Goal: Task Accomplishment & Management: Use online tool/utility

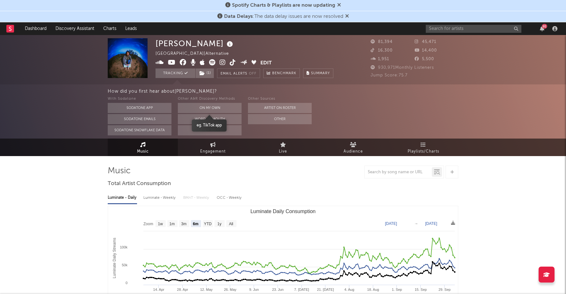
select select "6m"
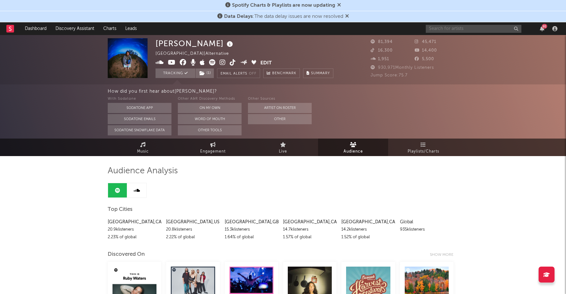
click at [443, 30] on input "text" at bounding box center [474, 29] width 96 height 8
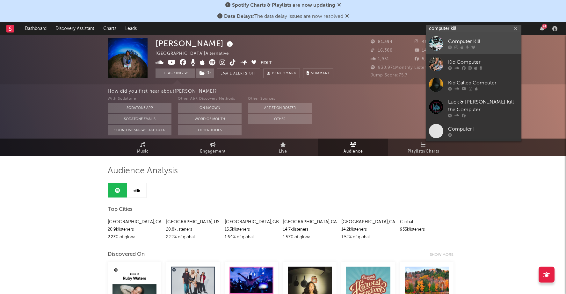
type input "computer kill"
click at [476, 43] on div "Computer Kill" at bounding box center [483, 42] width 70 height 8
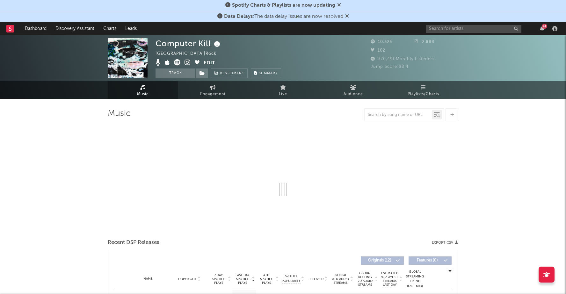
select select "6m"
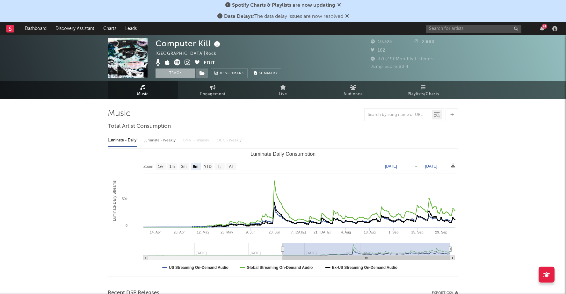
click at [168, 75] on button "Track" at bounding box center [175, 73] width 40 height 10
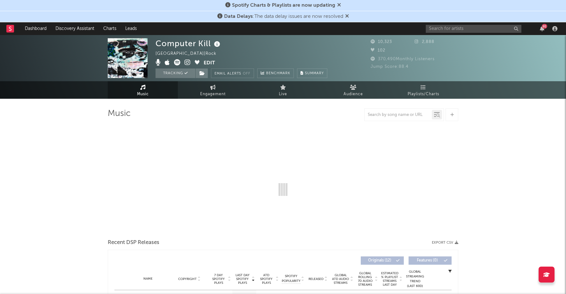
select select "6m"
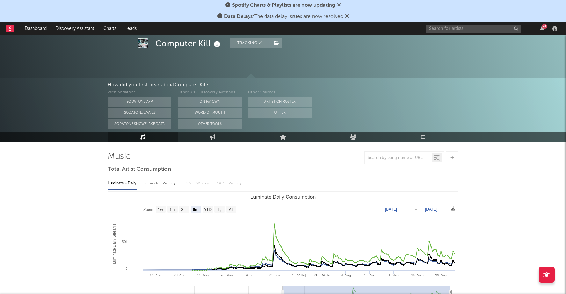
scroll to position [28, 0]
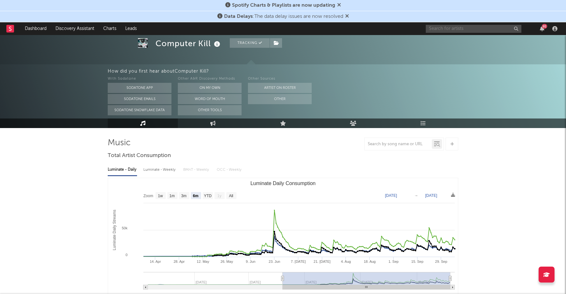
click at [478, 26] on input "text" at bounding box center [474, 29] width 96 height 8
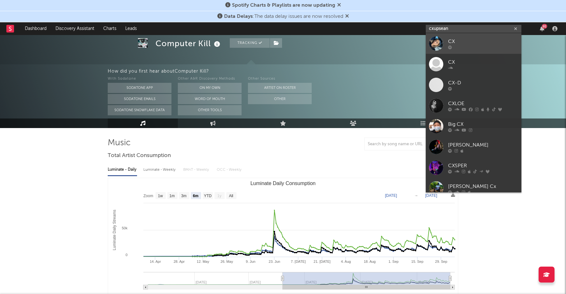
type input "cxupsean"
click at [467, 42] on div "CX" at bounding box center [483, 42] width 70 height 8
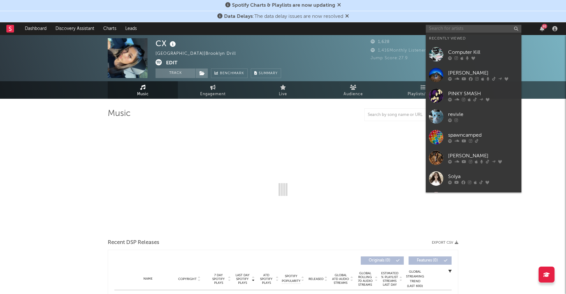
click at [453, 29] on input "text" at bounding box center [474, 29] width 96 height 8
select select "6m"
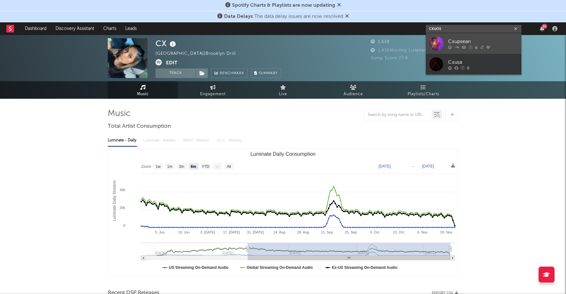
type input "cxuos"
click at [453, 36] on link "Cxupsean" at bounding box center [474, 43] width 96 height 21
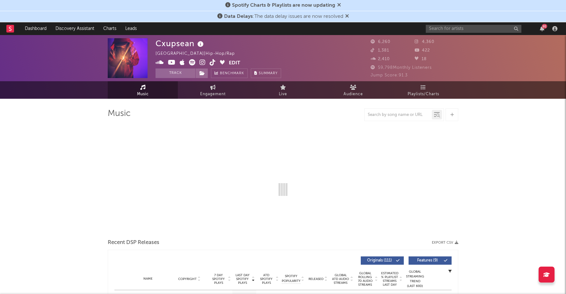
select select "6m"
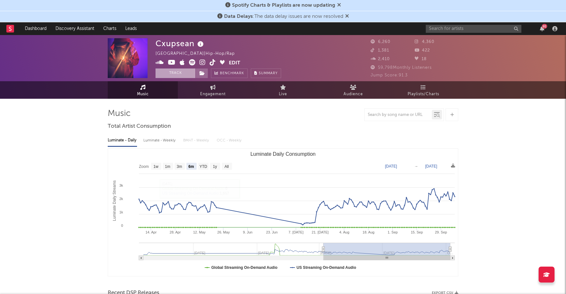
click at [168, 74] on button "Track" at bounding box center [175, 73] width 40 height 10
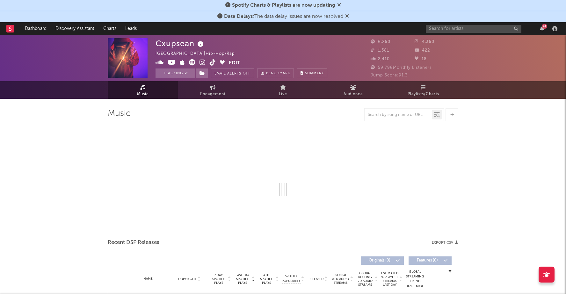
select select "6m"
